Goal: Book appointment/travel/reservation

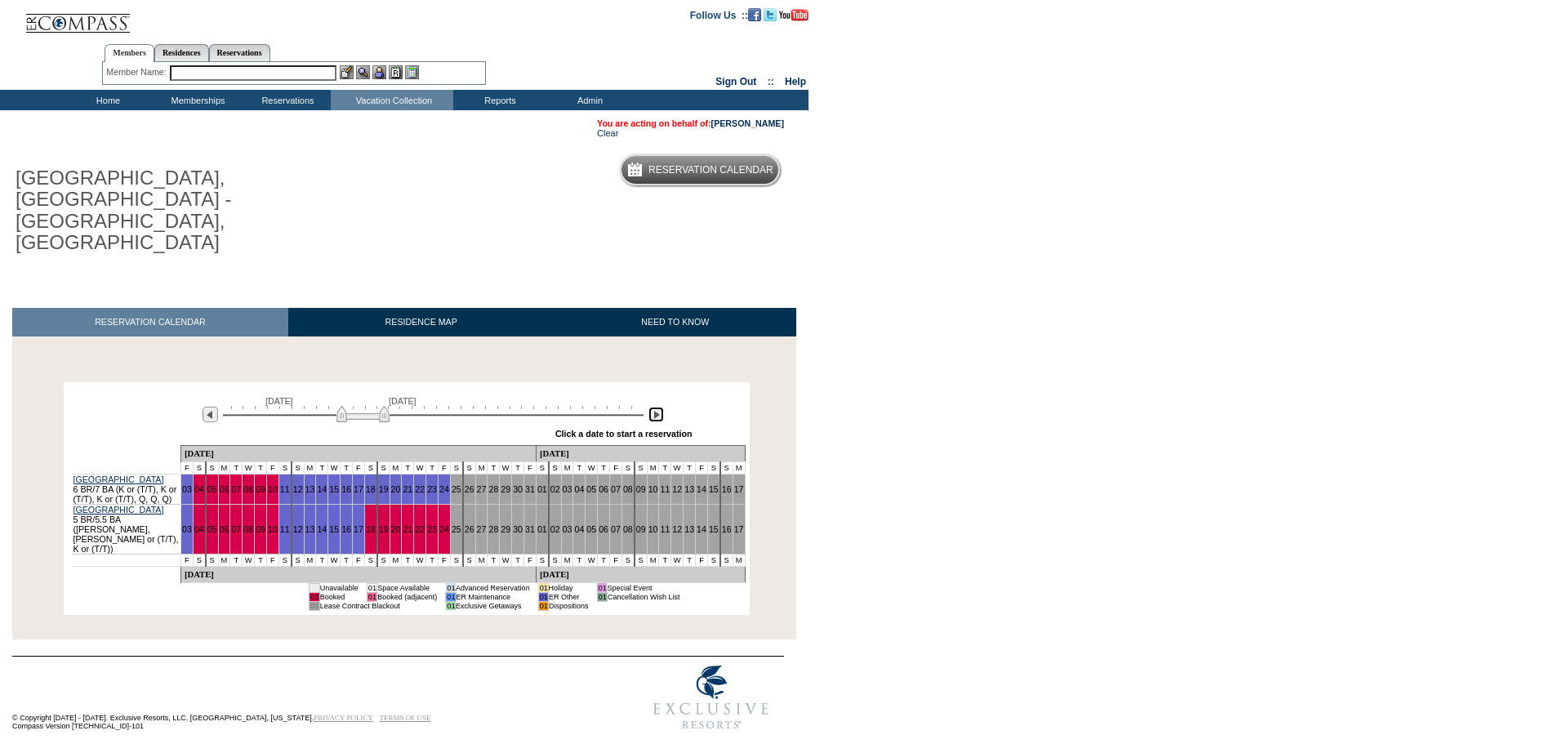
click at [653, 407] on img at bounding box center [655, 414] width 15 height 15
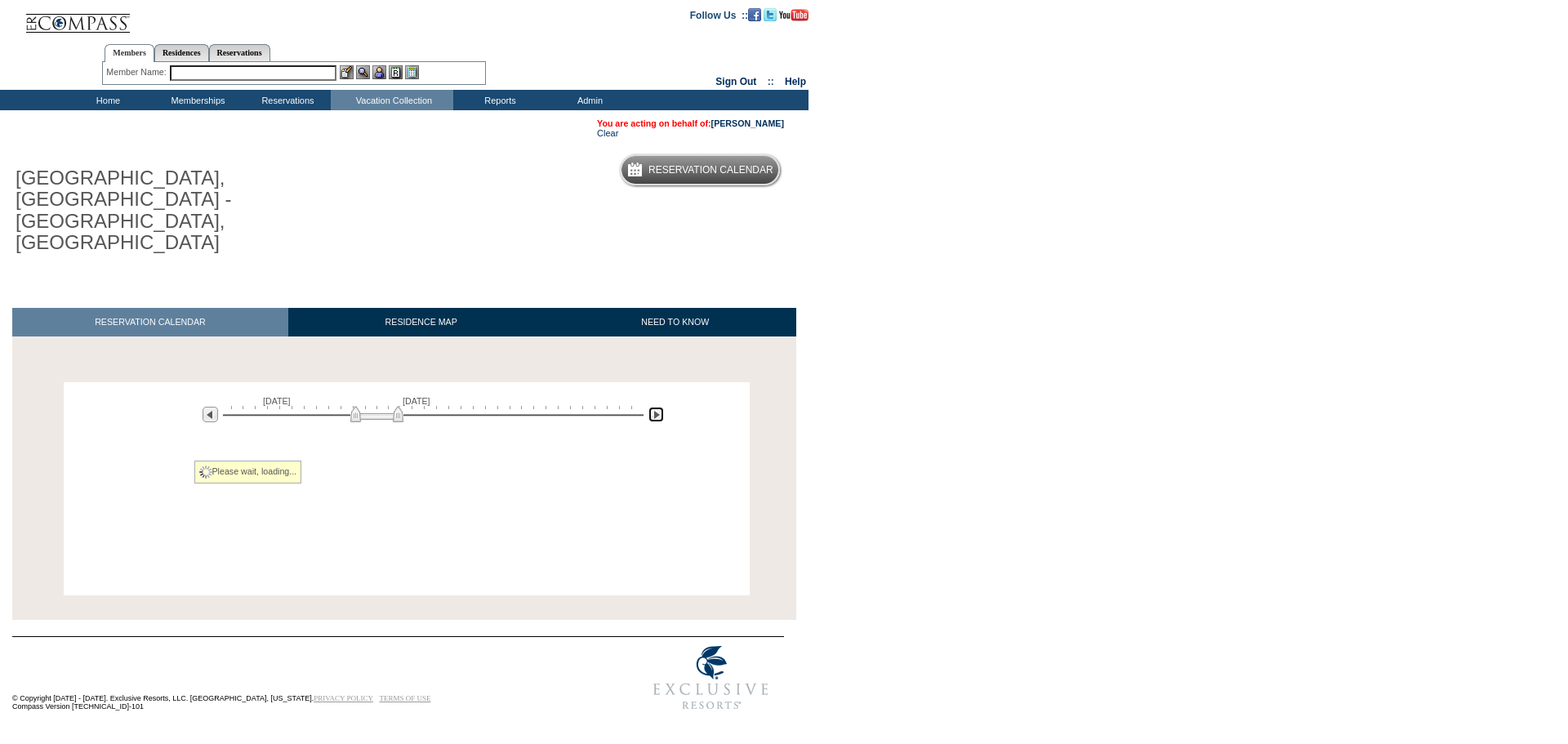
click at [653, 407] on img at bounding box center [655, 414] width 15 height 15
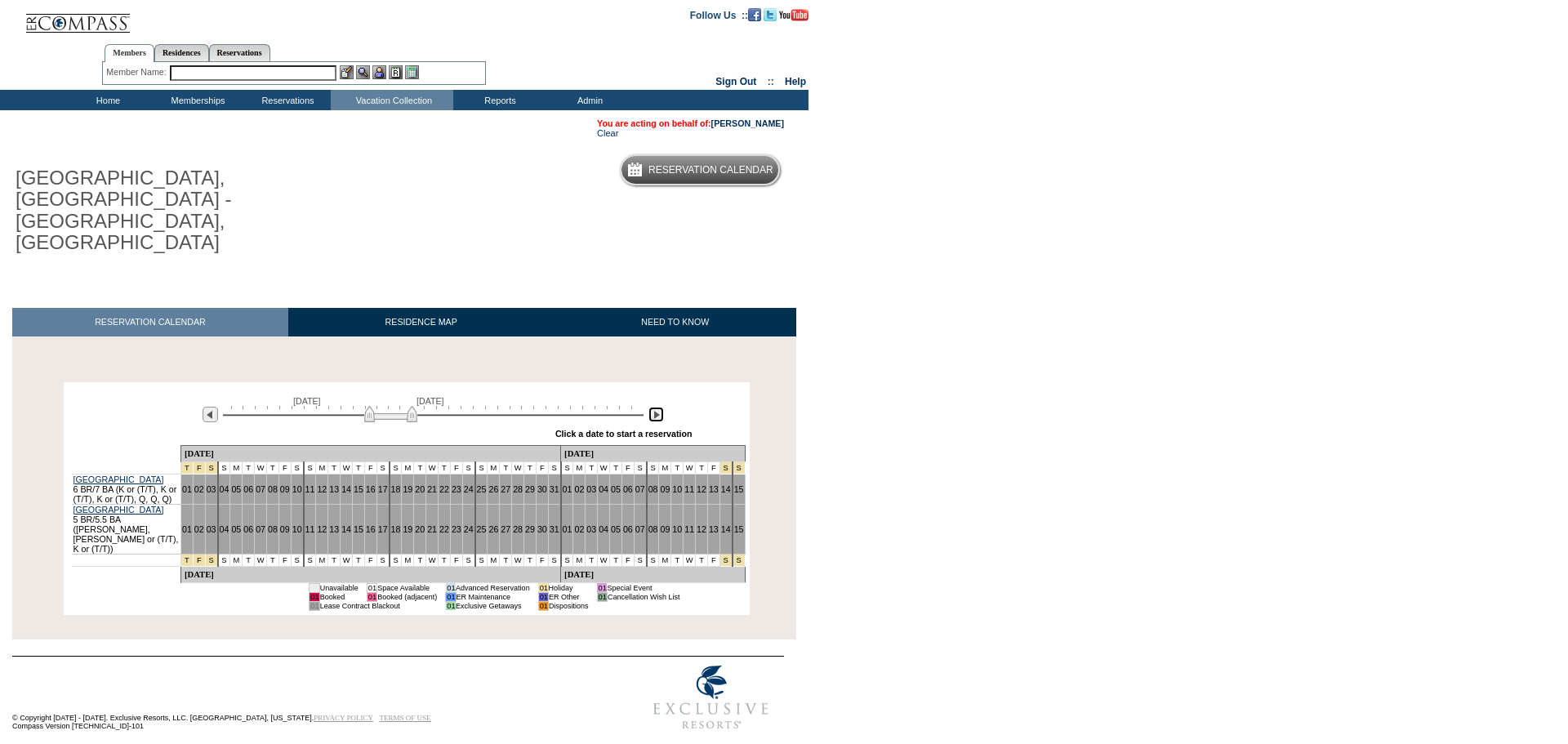
click at [653, 407] on img at bounding box center [655, 414] width 15 height 15
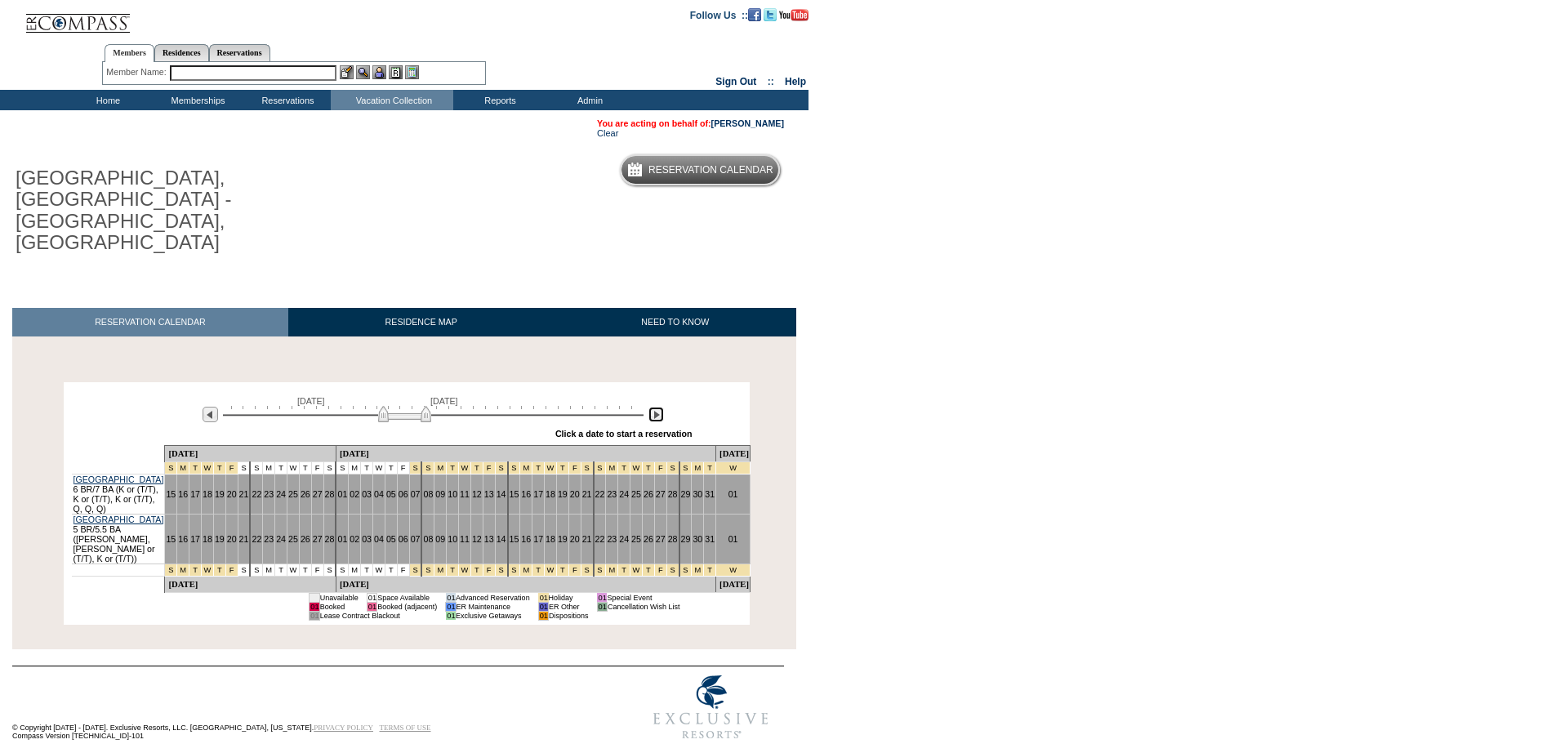
click at [653, 407] on img at bounding box center [655, 414] width 15 height 15
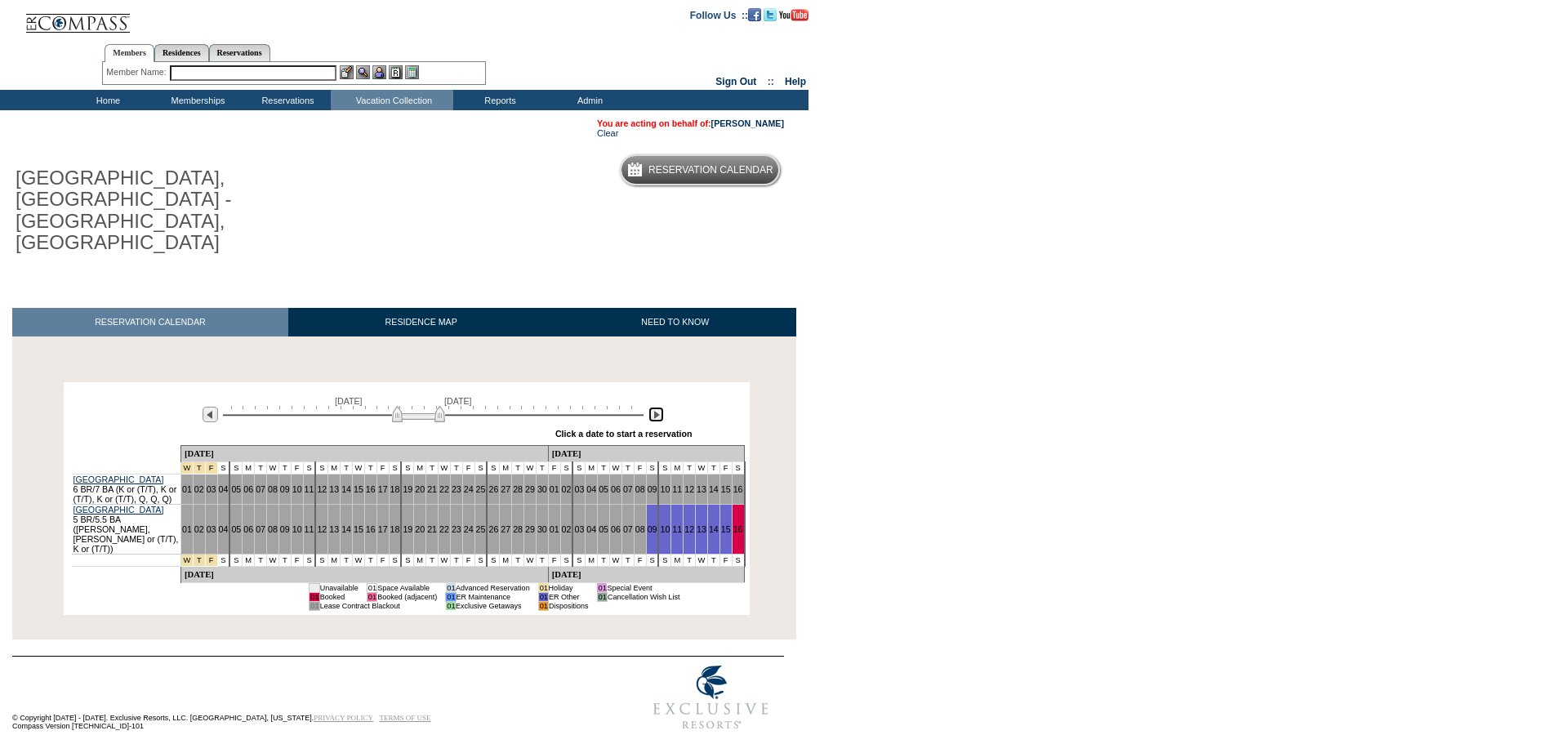
click at [653, 407] on img at bounding box center [655, 414] width 15 height 15
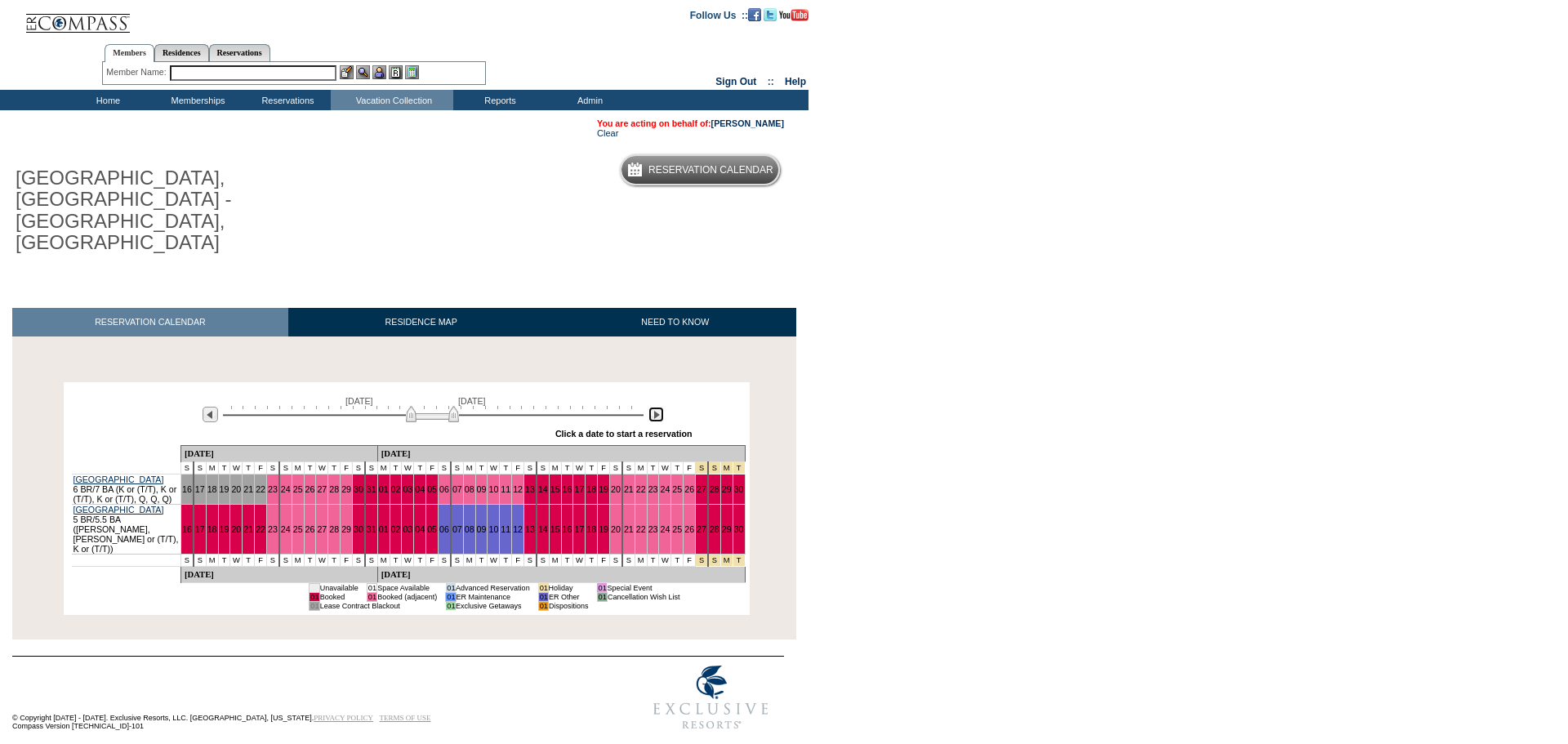
click at [661, 407] on img at bounding box center [655, 414] width 15 height 15
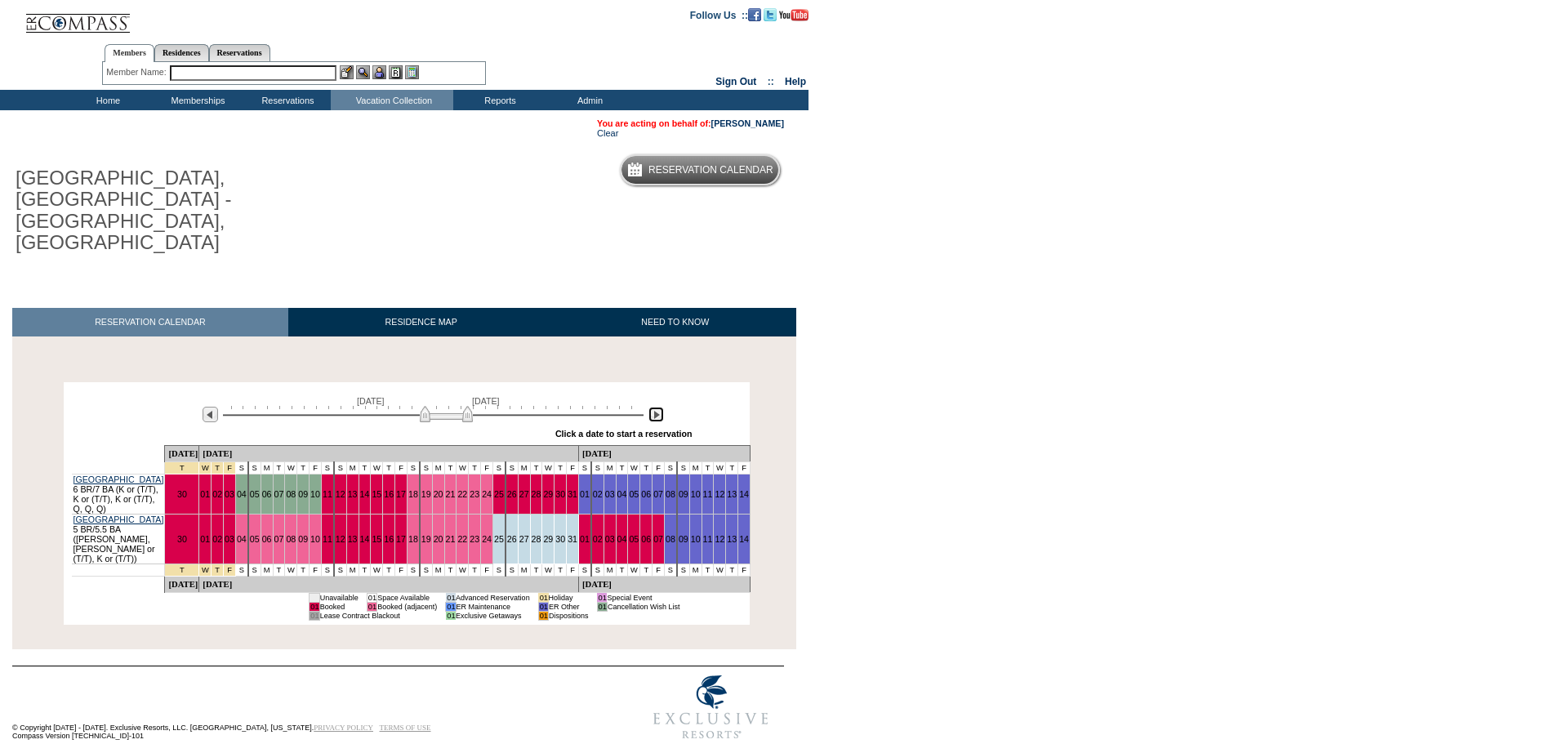
click at [660, 407] on img at bounding box center [655, 414] width 15 height 15
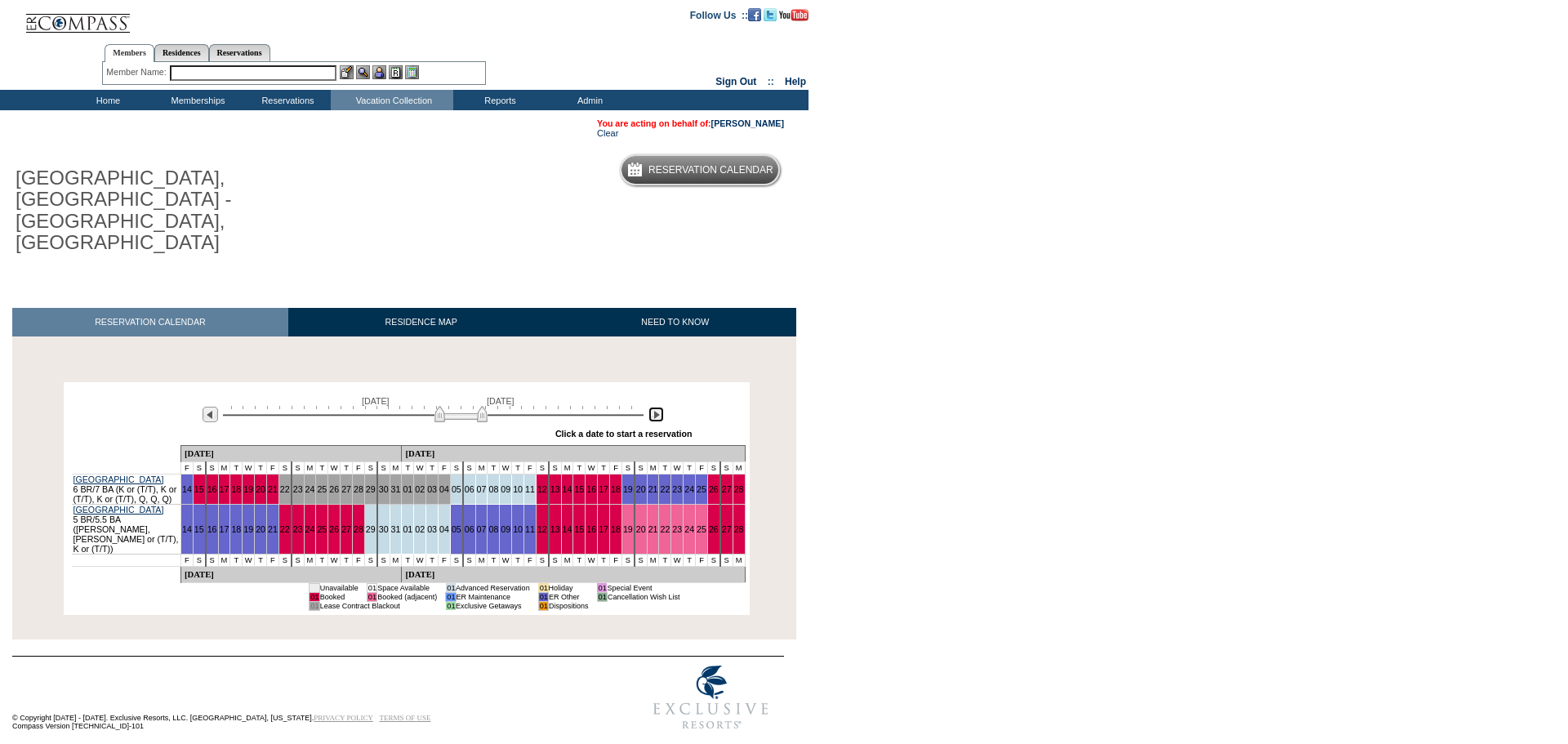
click at [648, 407] on img at bounding box center [655, 414] width 15 height 15
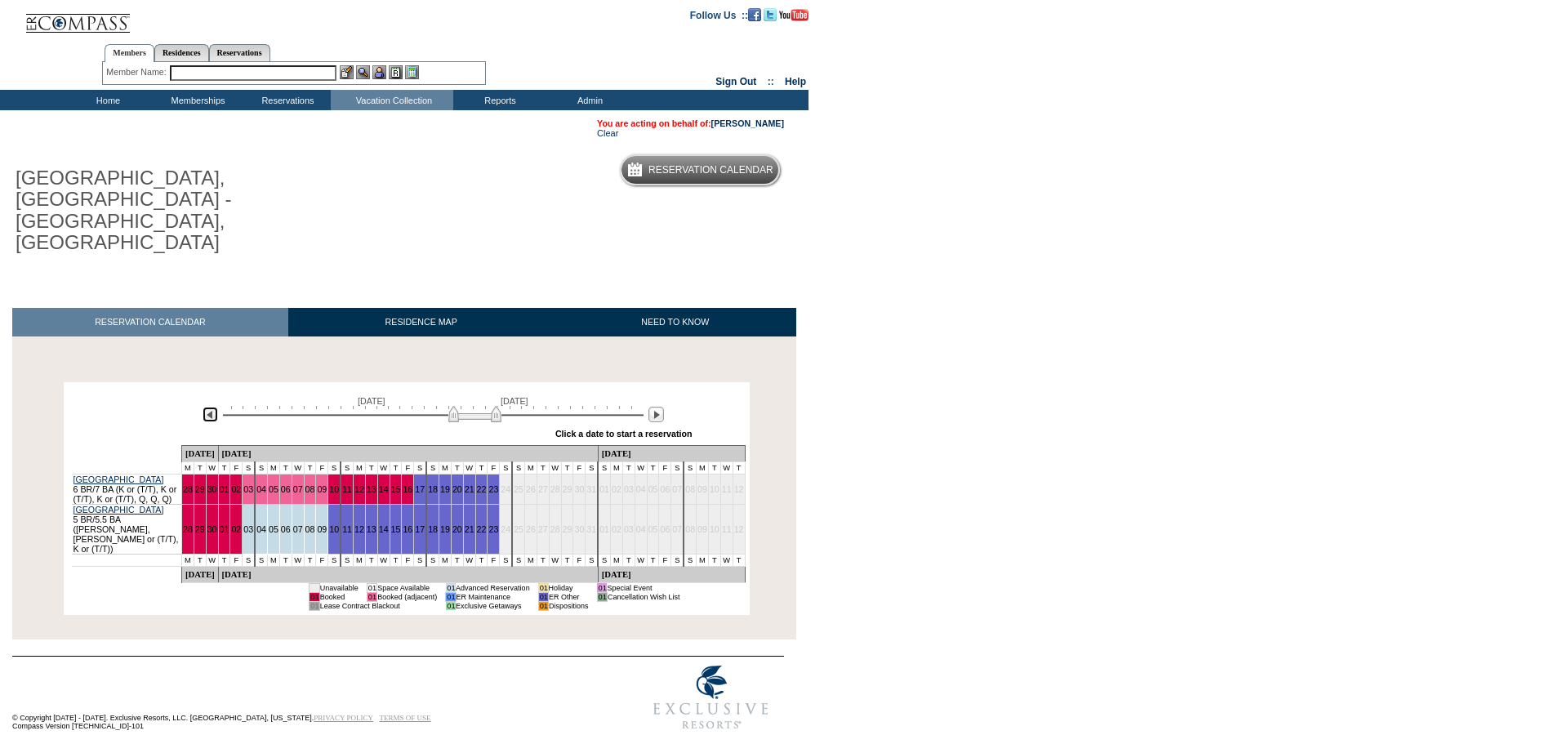
click at [214, 407] on img at bounding box center [210, 414] width 15 height 15
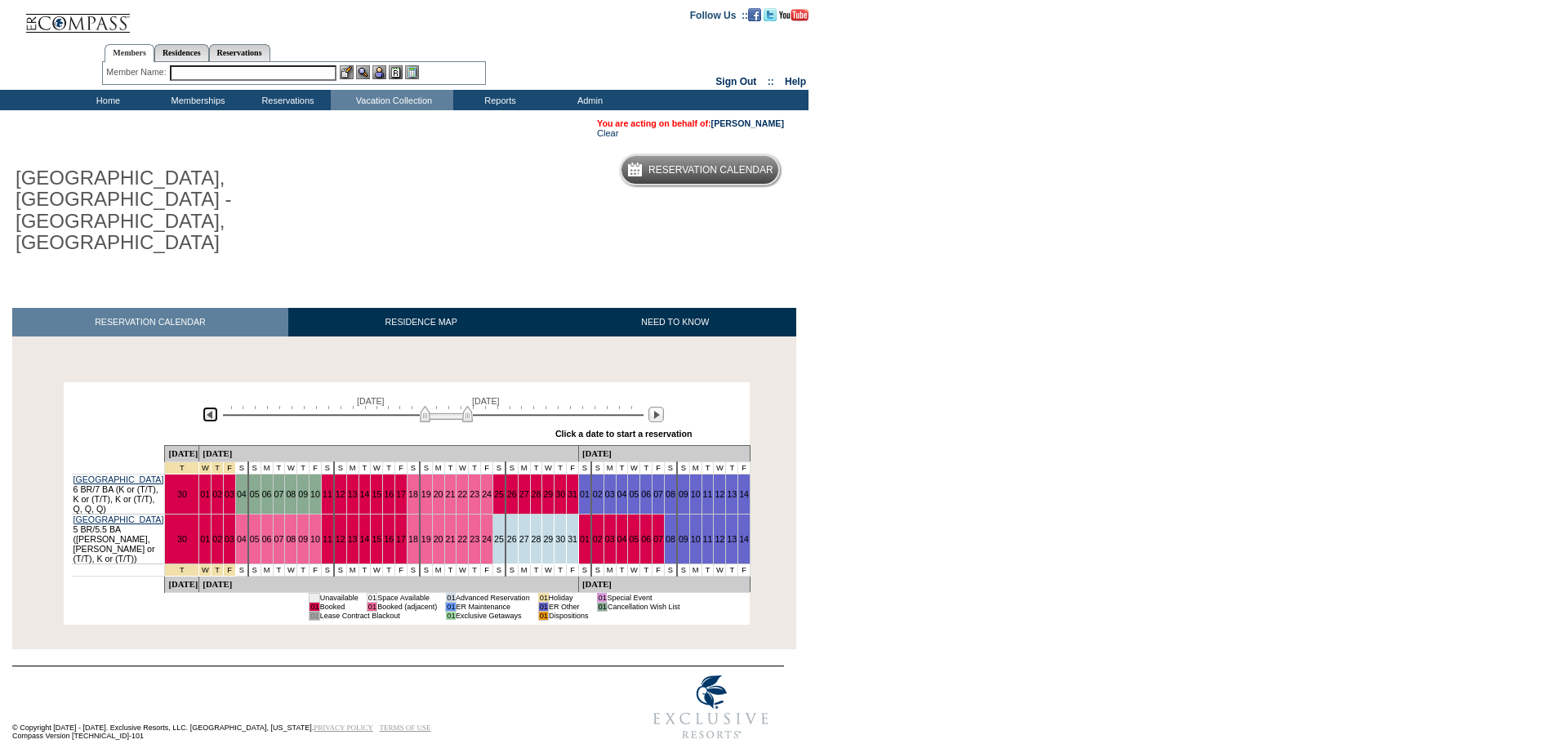
click at [214, 407] on img at bounding box center [210, 414] width 15 height 15
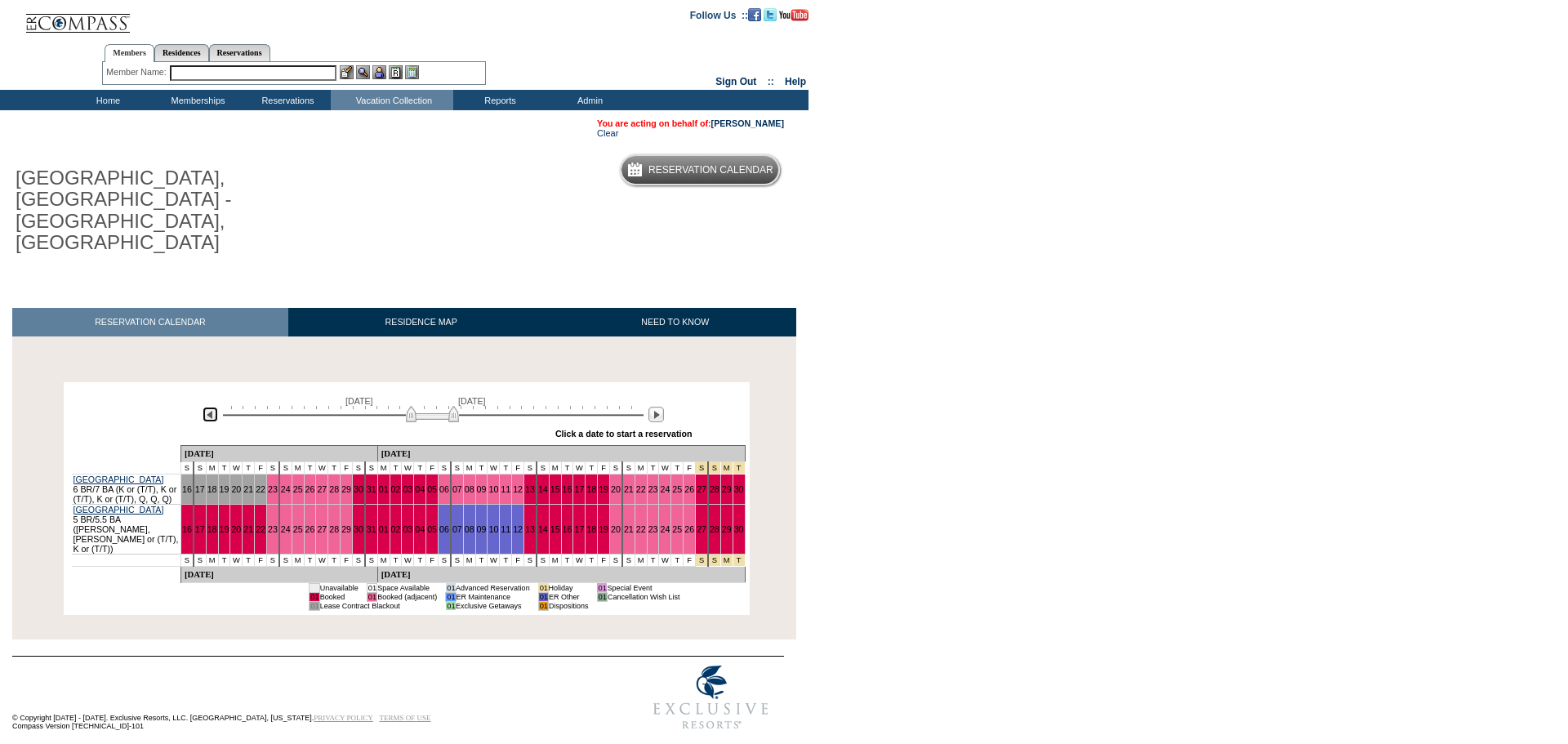
click at [214, 407] on img at bounding box center [210, 414] width 15 height 15
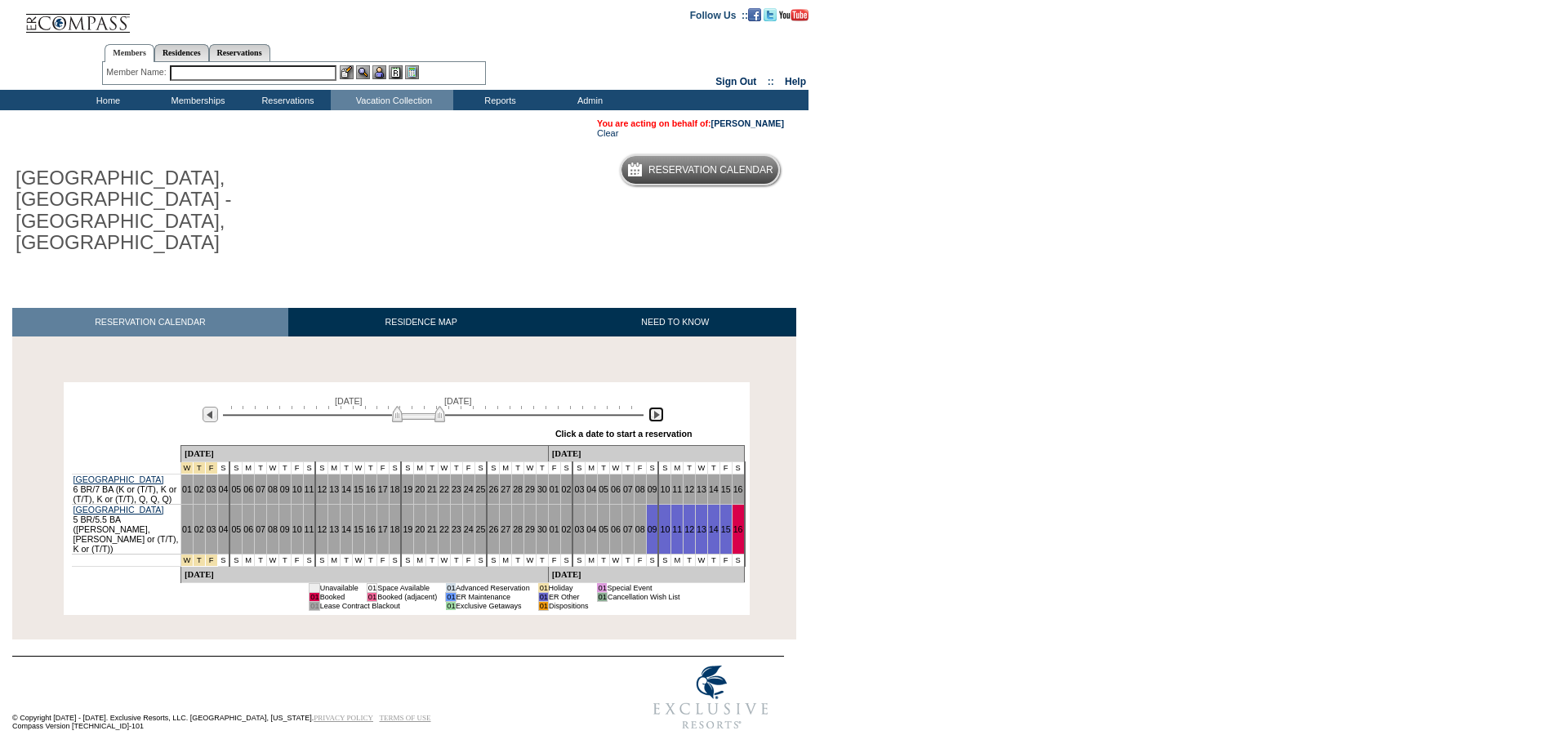
click at [652, 407] on img at bounding box center [655, 414] width 15 height 15
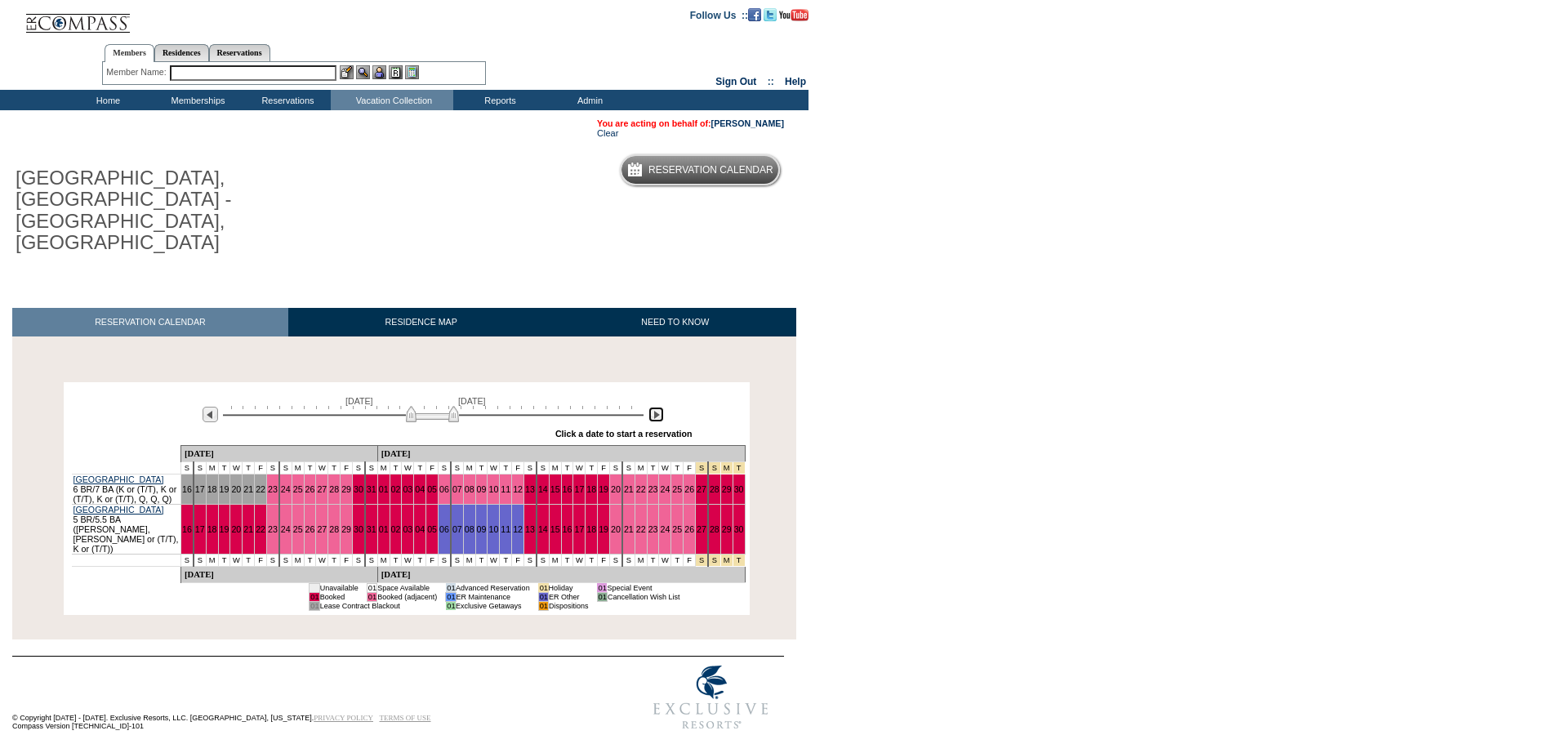
click at [652, 407] on img at bounding box center [655, 414] width 15 height 15
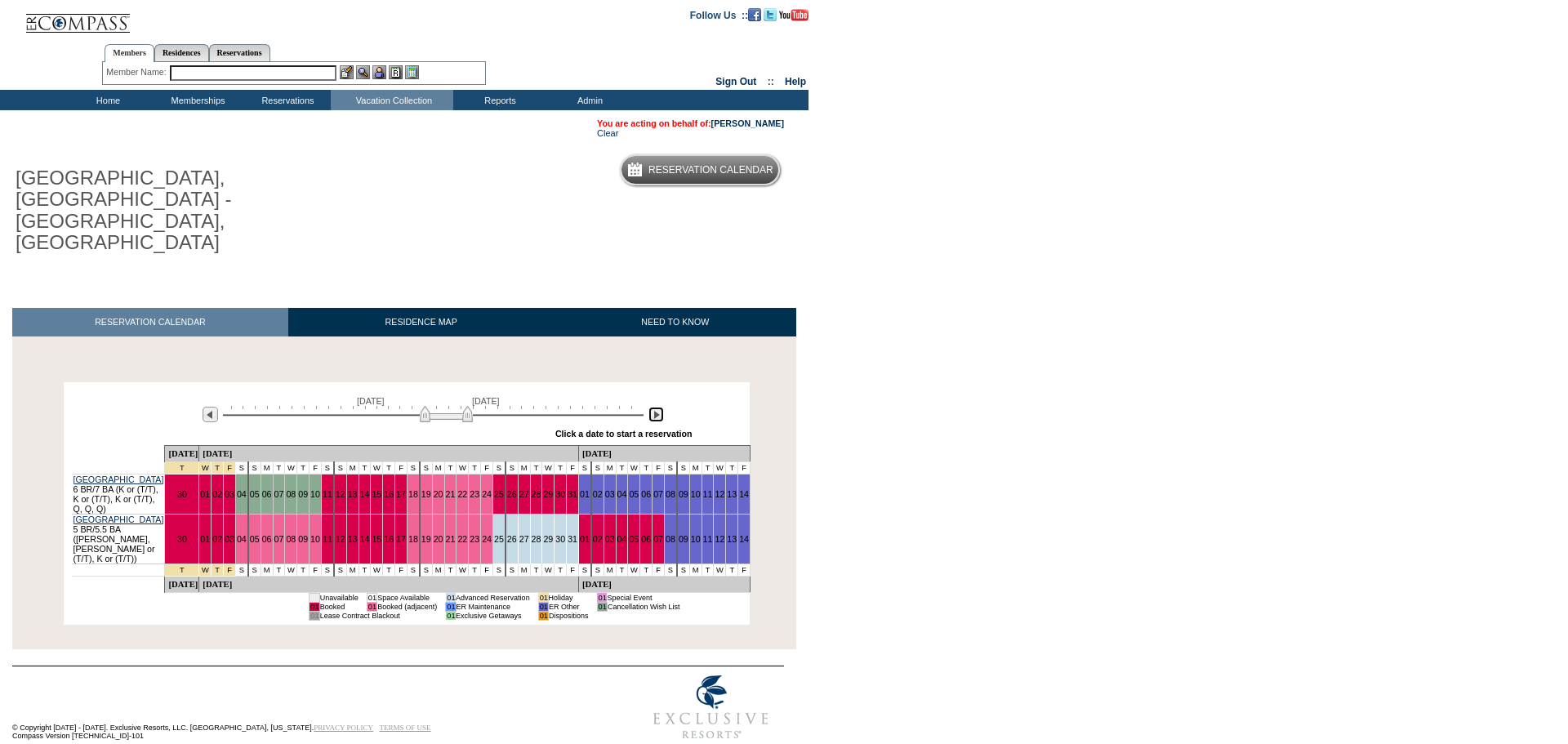
click at [654, 407] on img at bounding box center [655, 414] width 15 height 15
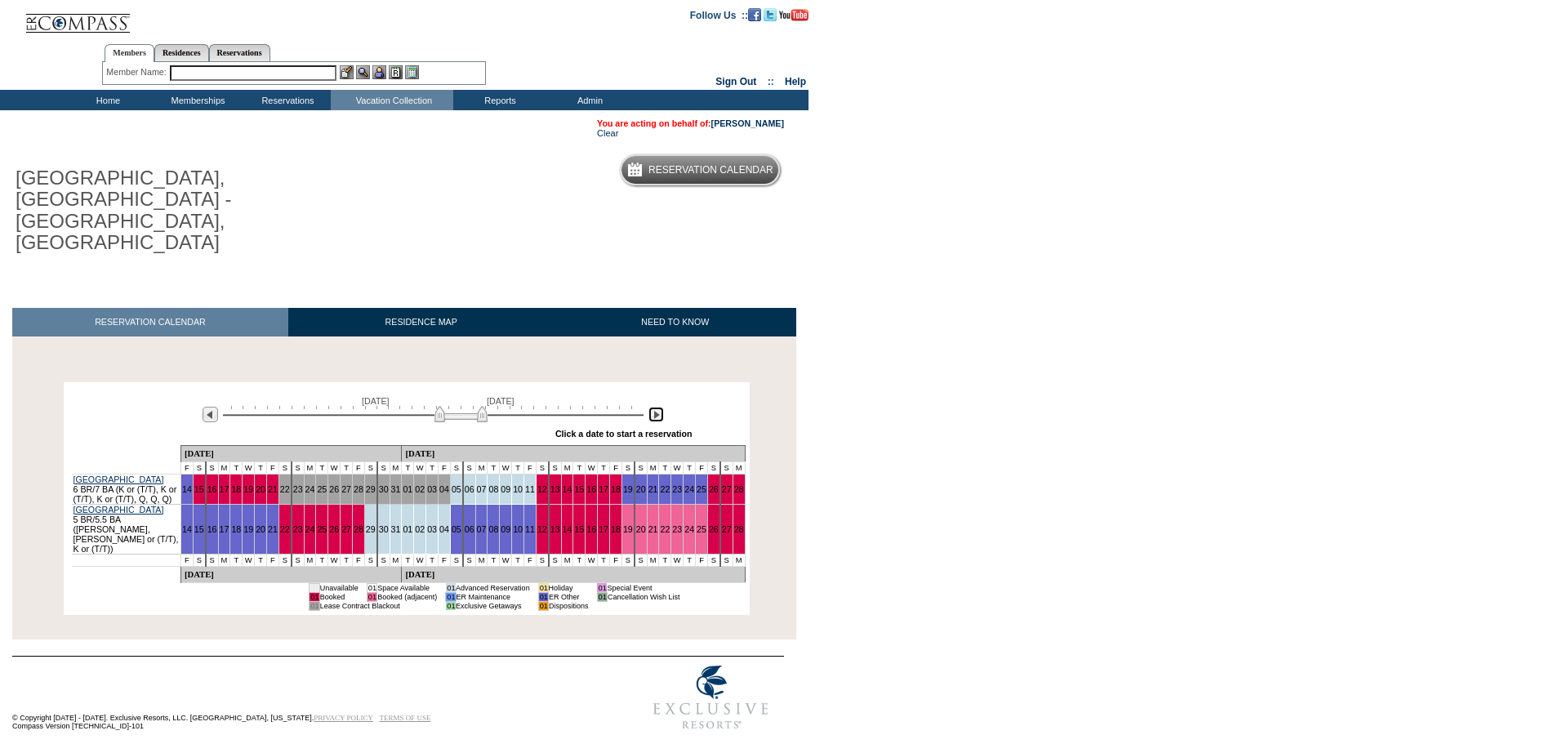
click at [649, 407] on img at bounding box center [655, 414] width 15 height 15
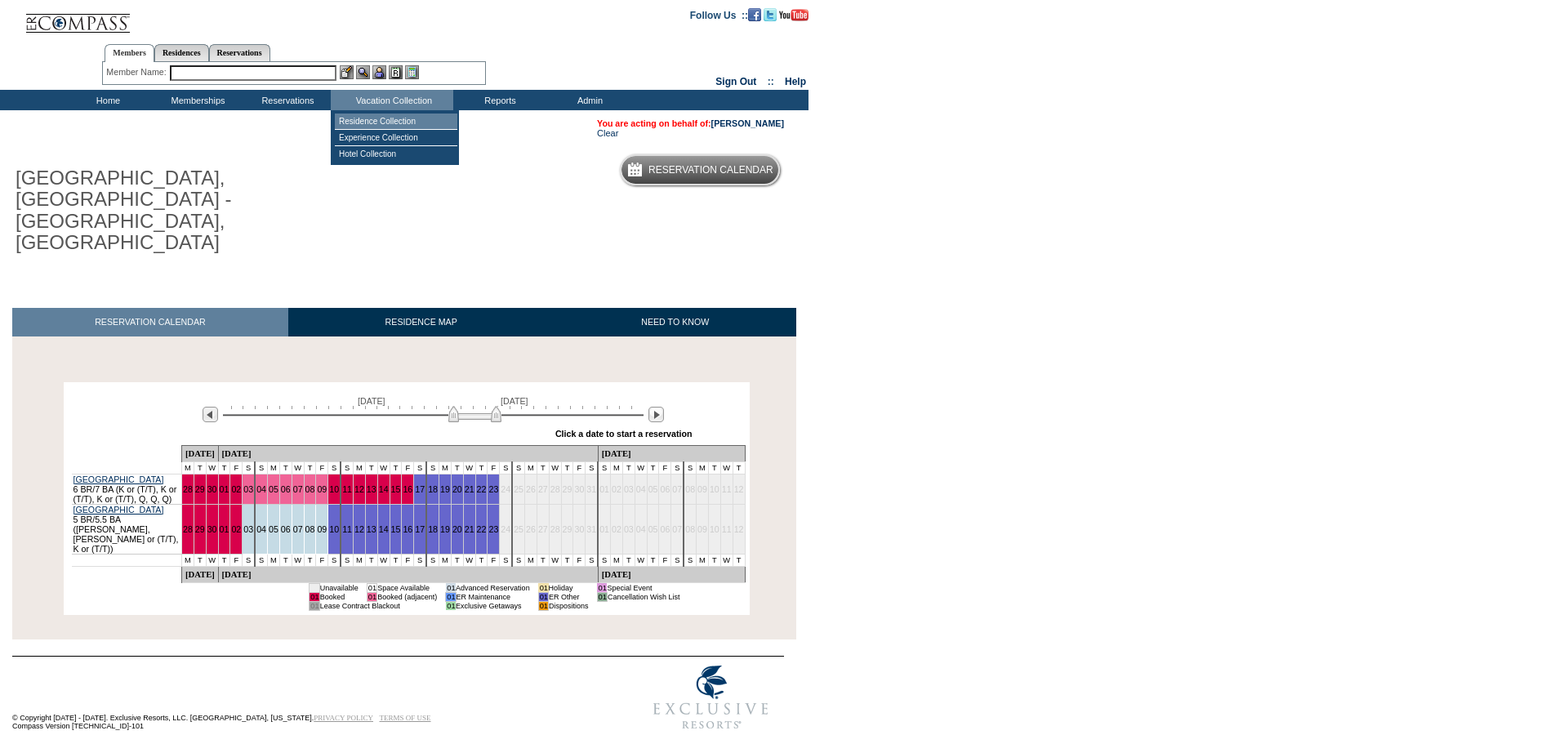
click at [401, 116] on td "Residence Collection" at bounding box center [396, 122] width 123 height 16
